Goal: Task Accomplishment & Management: Manage account settings

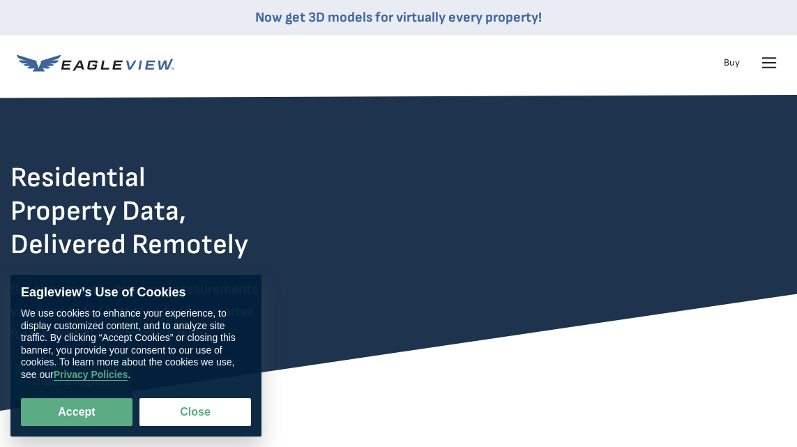
click at [765, 59] on icon at bounding box center [769, 63] width 22 height 22
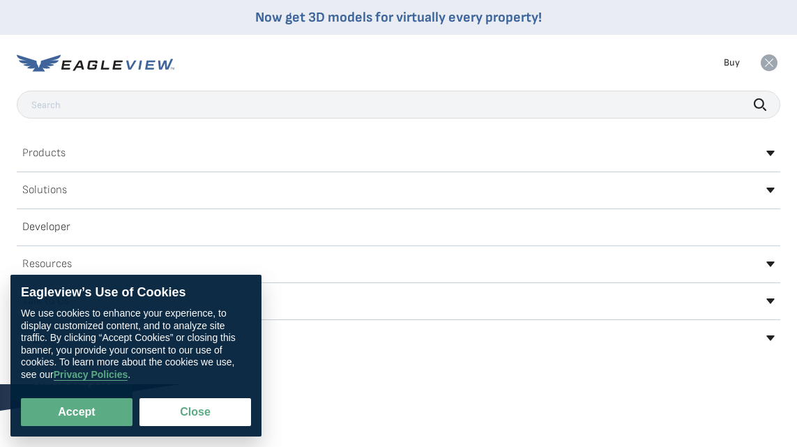
click at [765, 59] on rect at bounding box center [769, 63] width 22 height 22
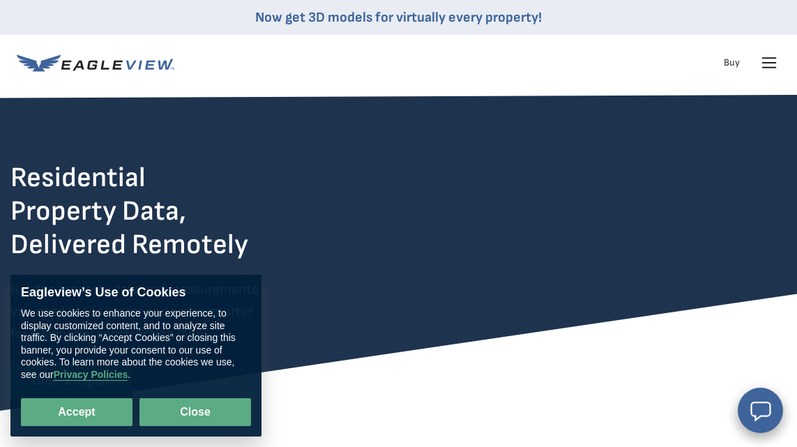
click at [184, 402] on button "Close" at bounding box center [195, 412] width 112 height 28
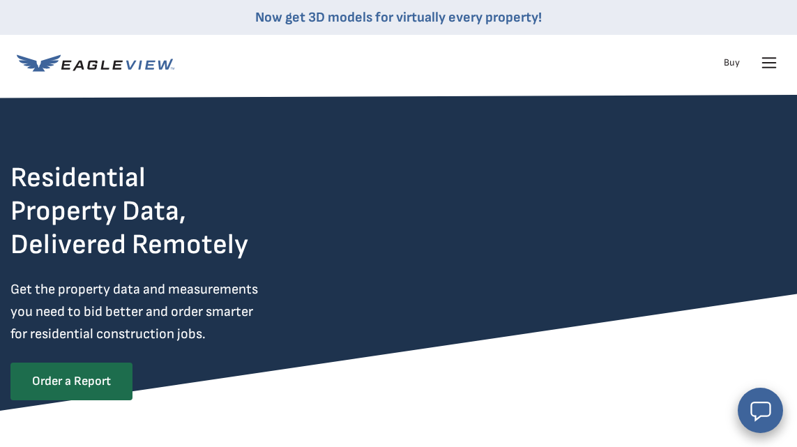
click at [771, 65] on icon at bounding box center [769, 63] width 22 height 22
click at [774, 58] on icon at bounding box center [769, 62] width 17 height 17
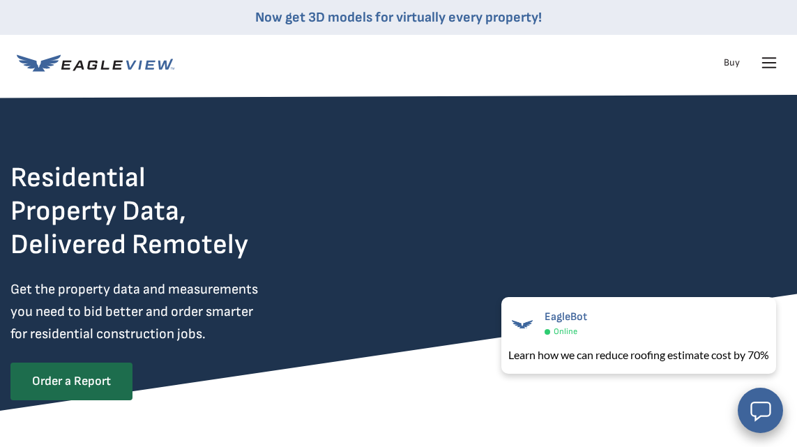
click at [766, 63] on icon at bounding box center [769, 63] width 13 height 0
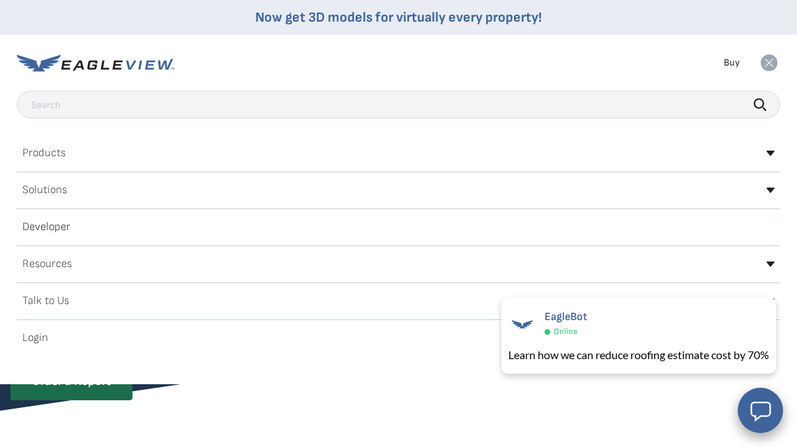
click at [35, 337] on h2 "Login" at bounding box center [35, 338] width 26 height 11
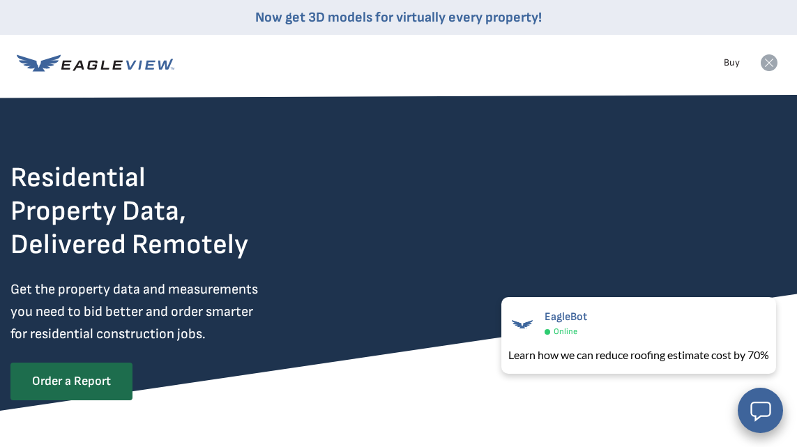
click at [765, 59] on rect at bounding box center [769, 63] width 22 height 22
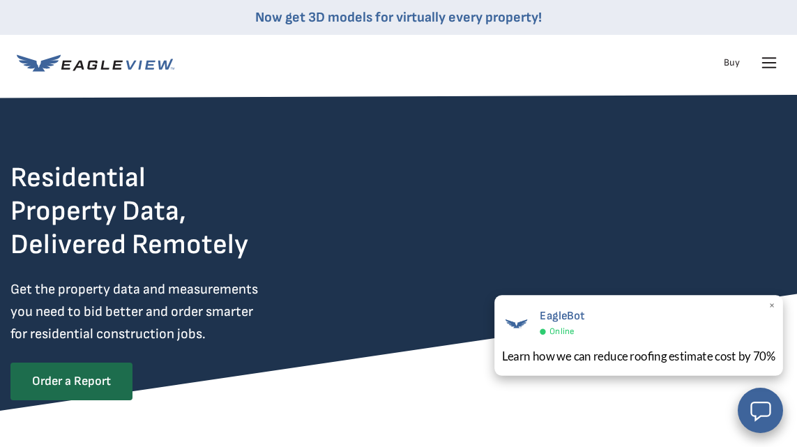
click at [770, 303] on span "×" at bounding box center [772, 306] width 8 height 15
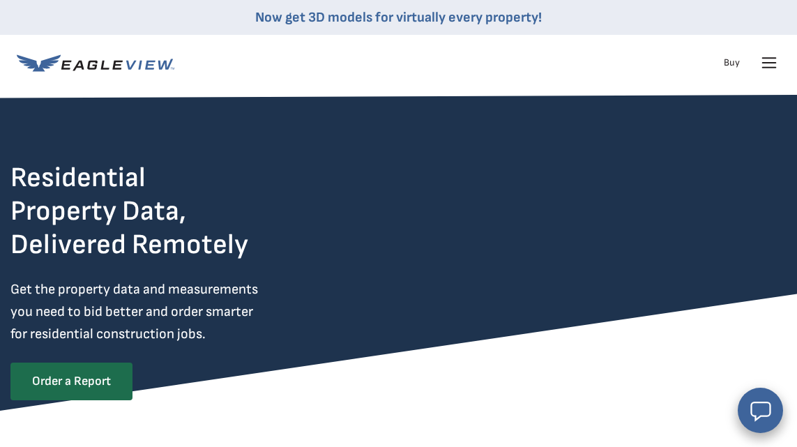
click at [771, 60] on icon at bounding box center [769, 63] width 22 height 22
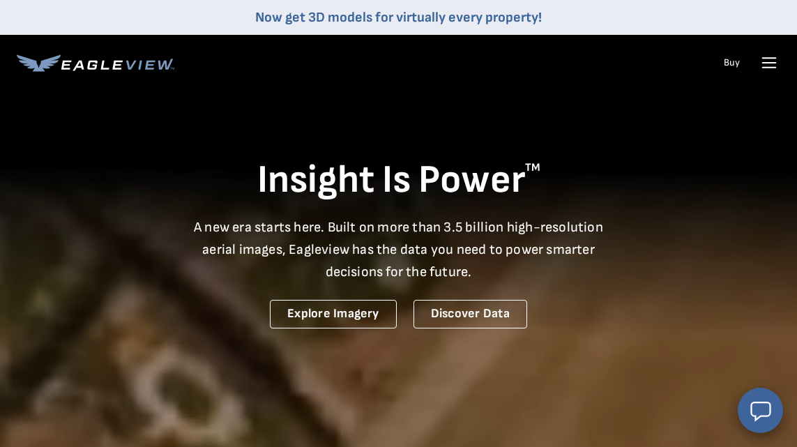
click at [770, 63] on icon at bounding box center [769, 63] width 13 height 0
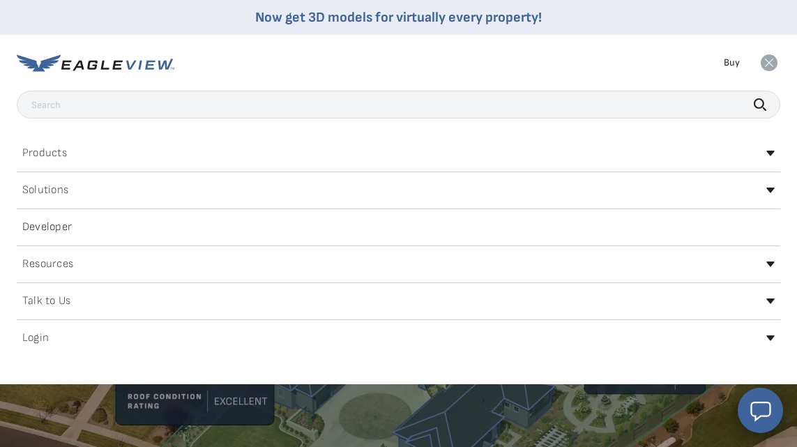
click at [770, 339] on icon at bounding box center [770, 338] width 8 height 6
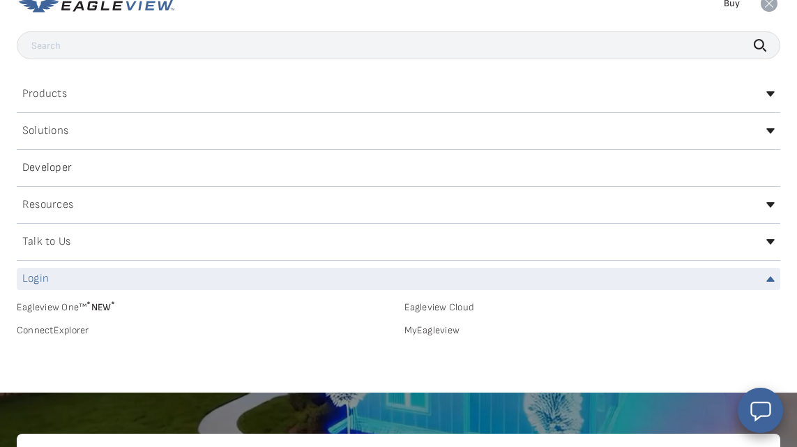
scroll to position [79, 0]
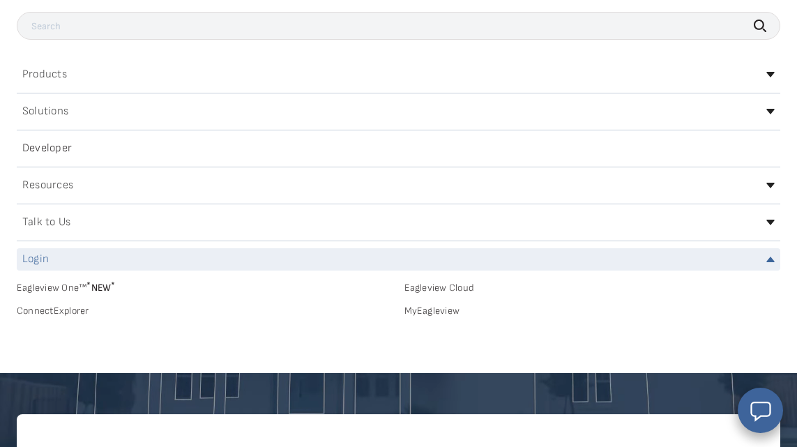
click at [237, 263] on div "Login" at bounding box center [398, 259] width 763 height 22
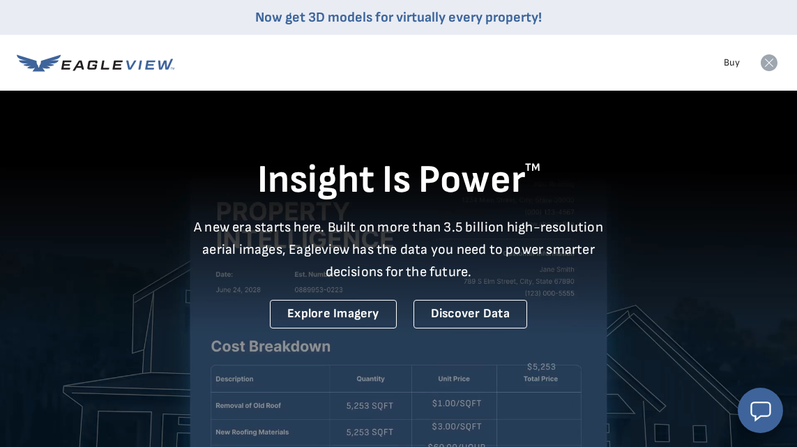
scroll to position [0, 0]
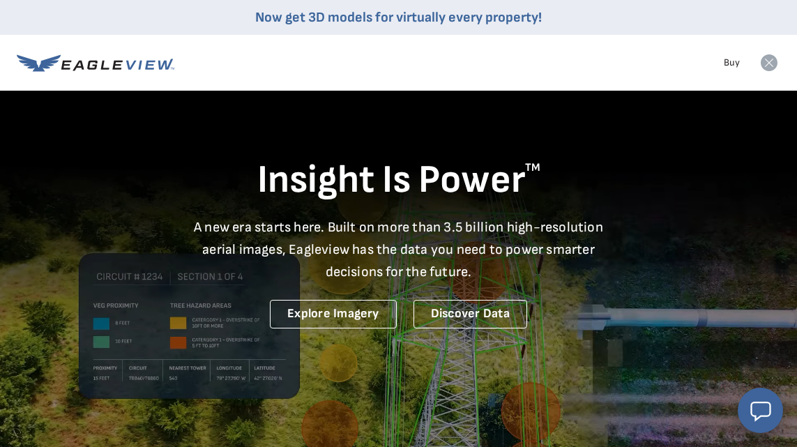
click at [770, 62] on rect at bounding box center [769, 63] width 22 height 22
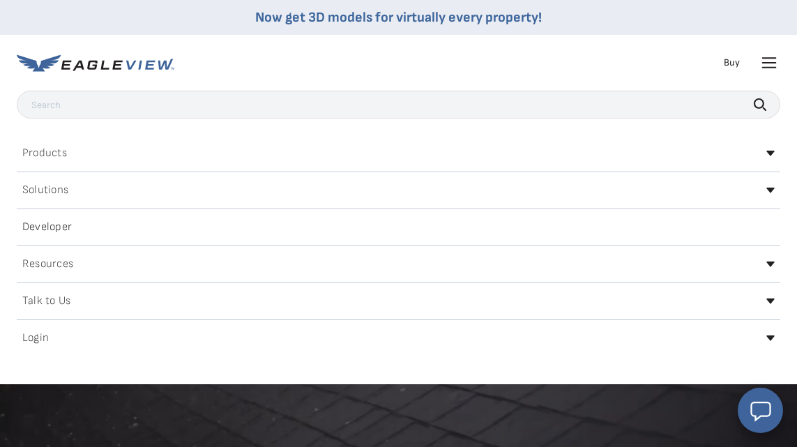
click at [770, 339] on icon at bounding box center [770, 338] width 8 height 6
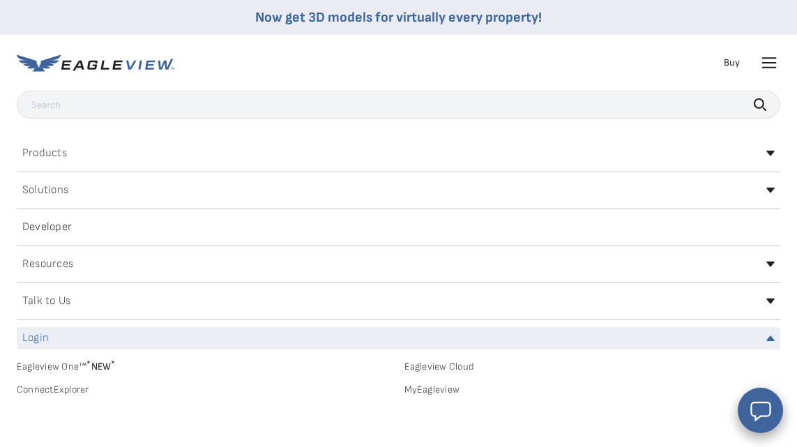
click at [105, 367] on span "* NEW *" at bounding box center [100, 366] width 29 height 12
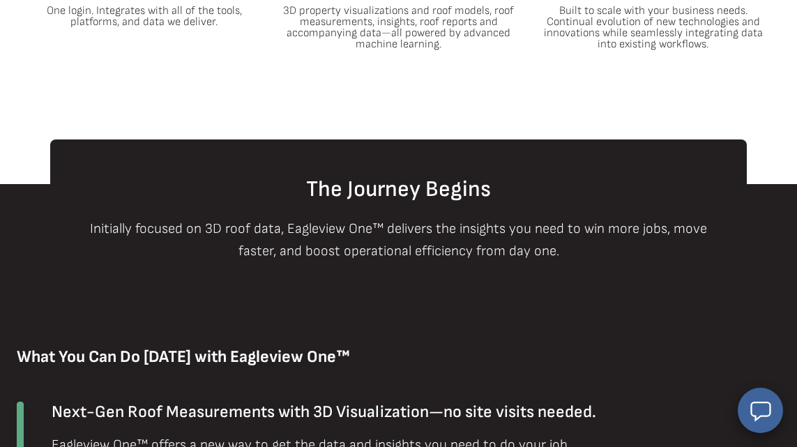
scroll to position [288, 0]
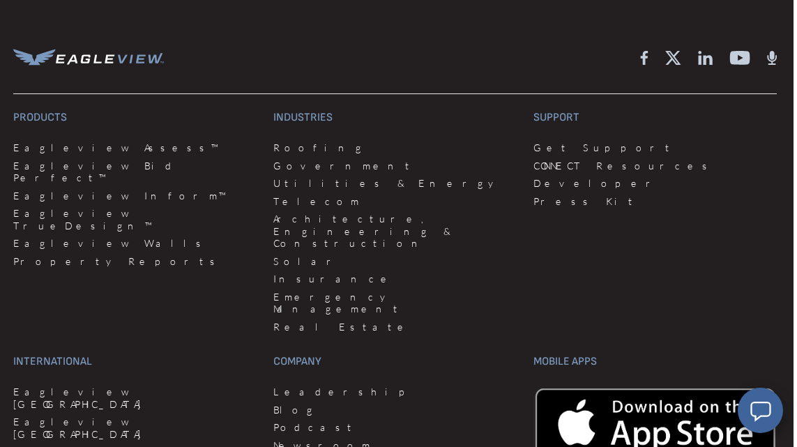
scroll to position [3682, 3]
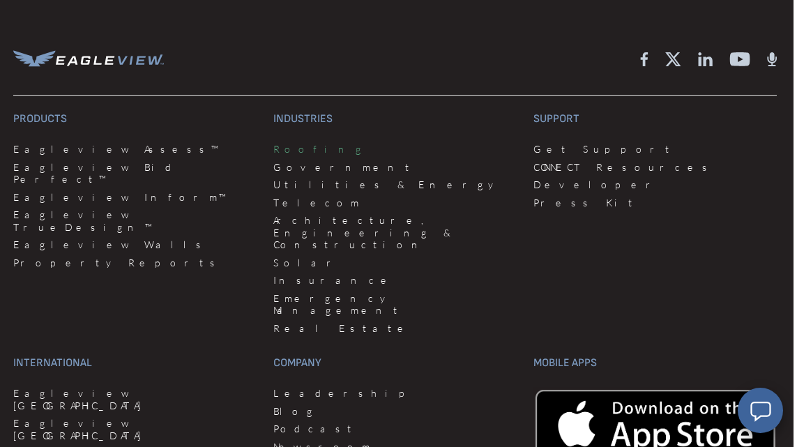
click at [289, 148] on link "Roofing" at bounding box center [394, 149] width 243 height 13
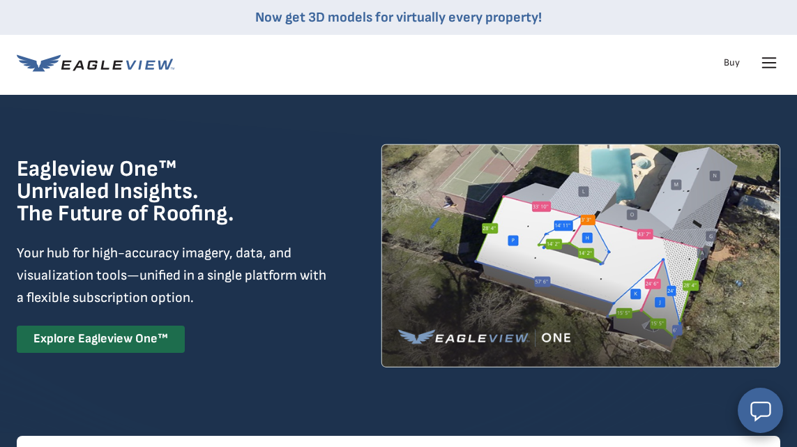
click at [768, 59] on icon at bounding box center [769, 63] width 22 height 22
click at [769, 59] on icon at bounding box center [769, 62] width 17 height 17
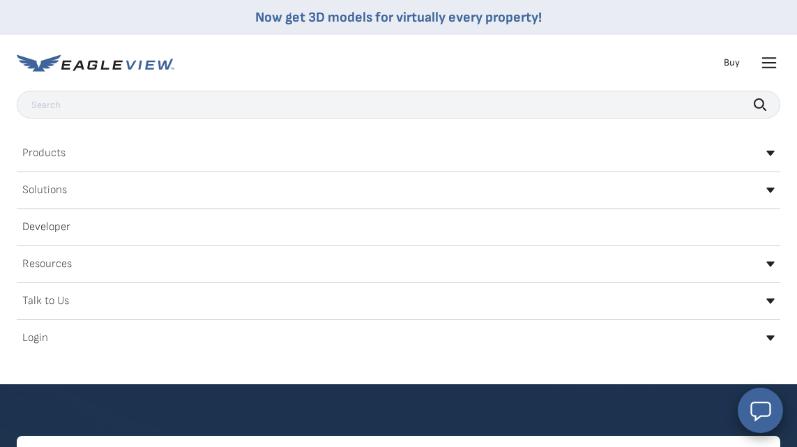
click at [772, 154] on icon at bounding box center [770, 154] width 8 height 6
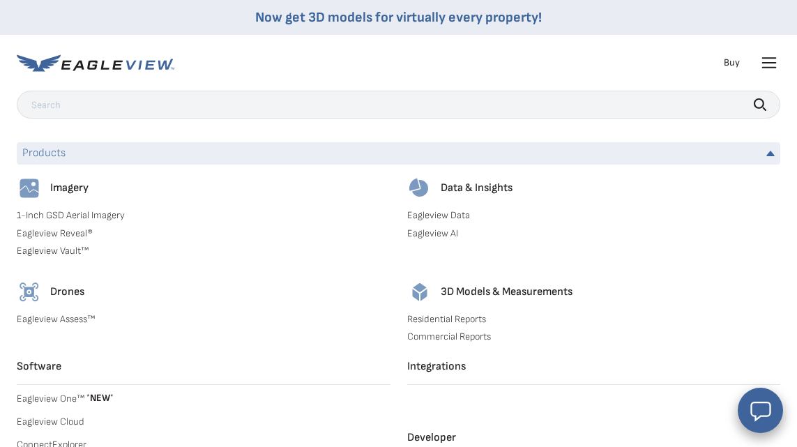
click at [772, 154] on icon at bounding box center [770, 154] width 8 height 6
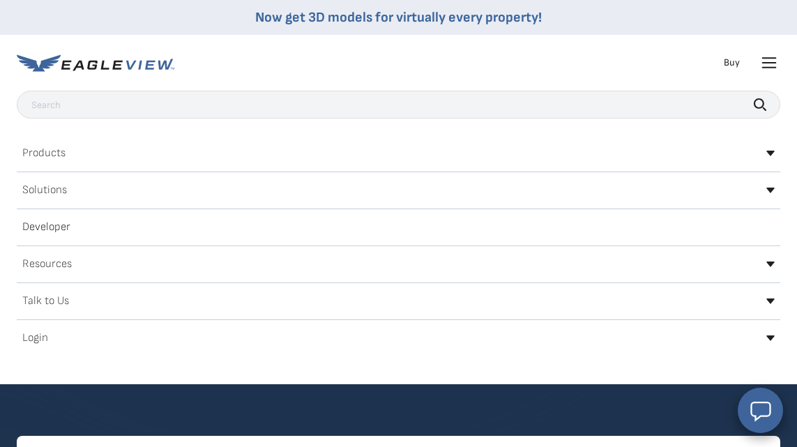
scroll to position [6, 0]
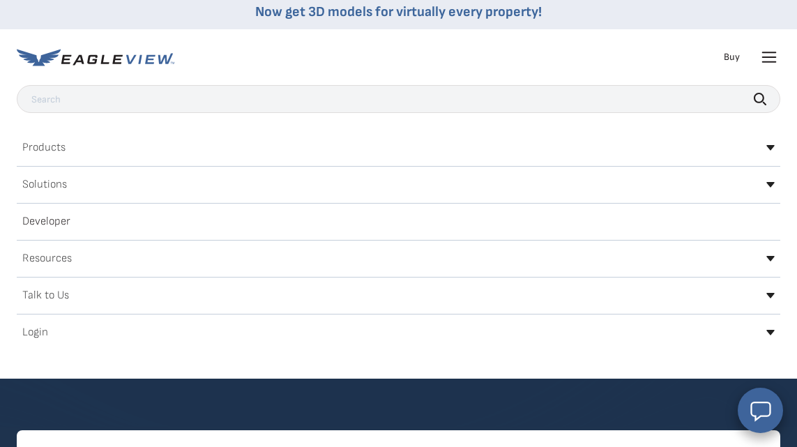
click at [770, 330] on icon at bounding box center [770, 333] width 8 height 6
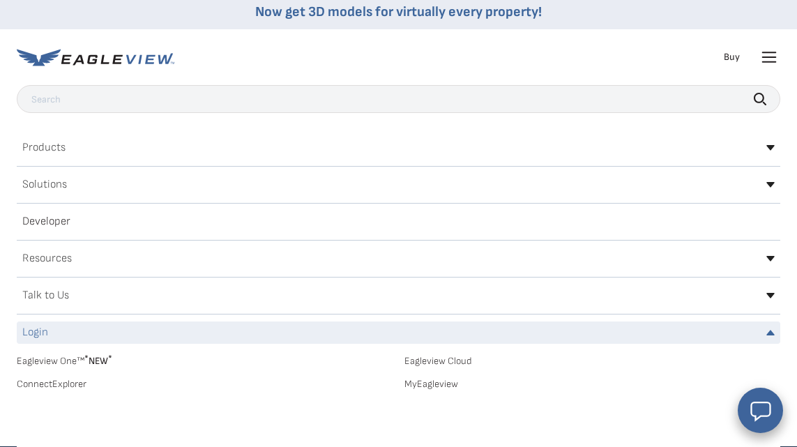
click at [439, 382] on link "MyEagleview" at bounding box center [592, 384] width 376 height 13
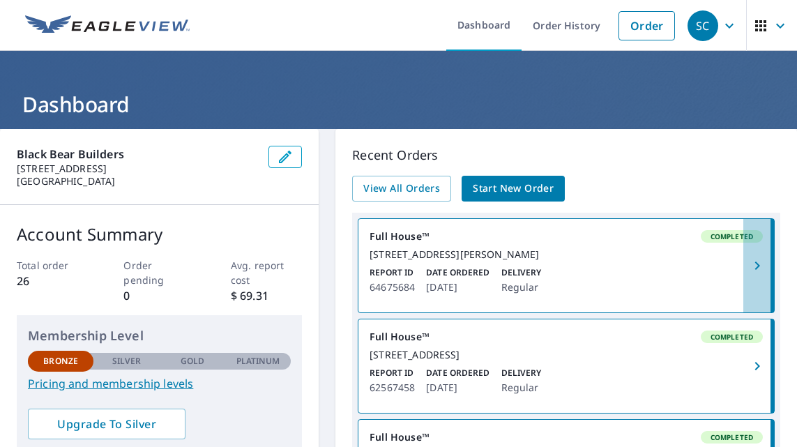
click at [761, 270] on icon "button" at bounding box center [757, 265] width 17 height 17
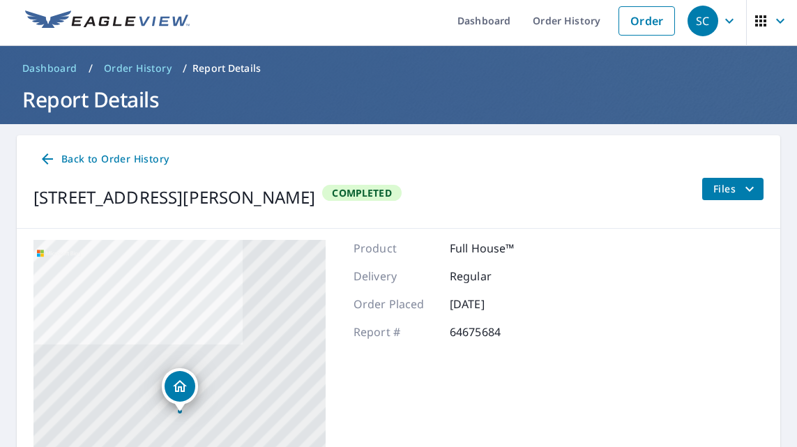
scroll to position [8, 0]
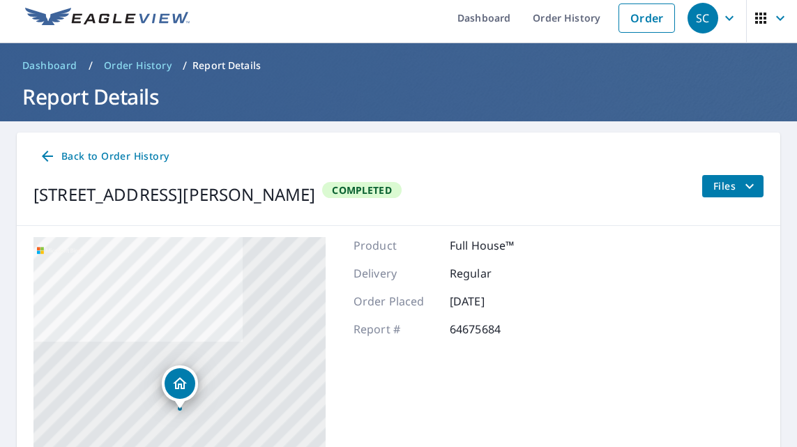
click at [737, 178] on span "Files" at bounding box center [735, 186] width 45 height 17
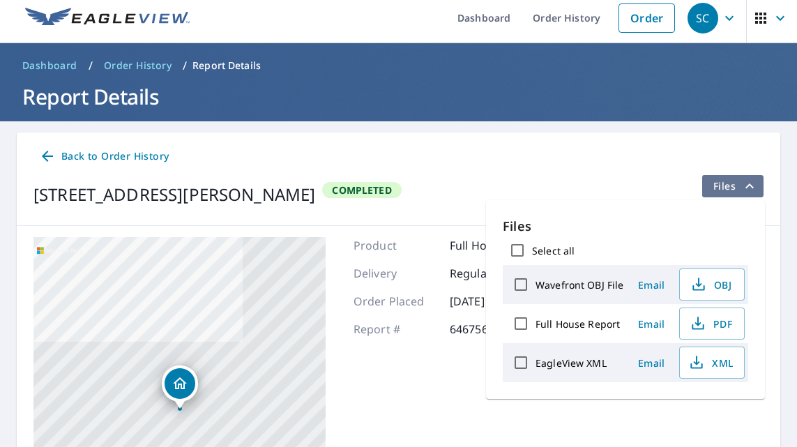
click at [737, 178] on span "Files" at bounding box center [735, 186] width 45 height 17
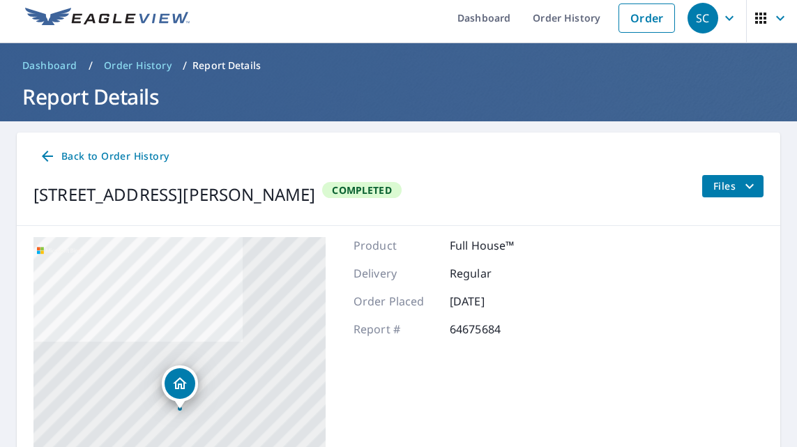
click at [66, 151] on span "Back to Order History" at bounding box center [104, 156] width 130 height 17
